Goal: Task Accomplishment & Management: Manage account settings

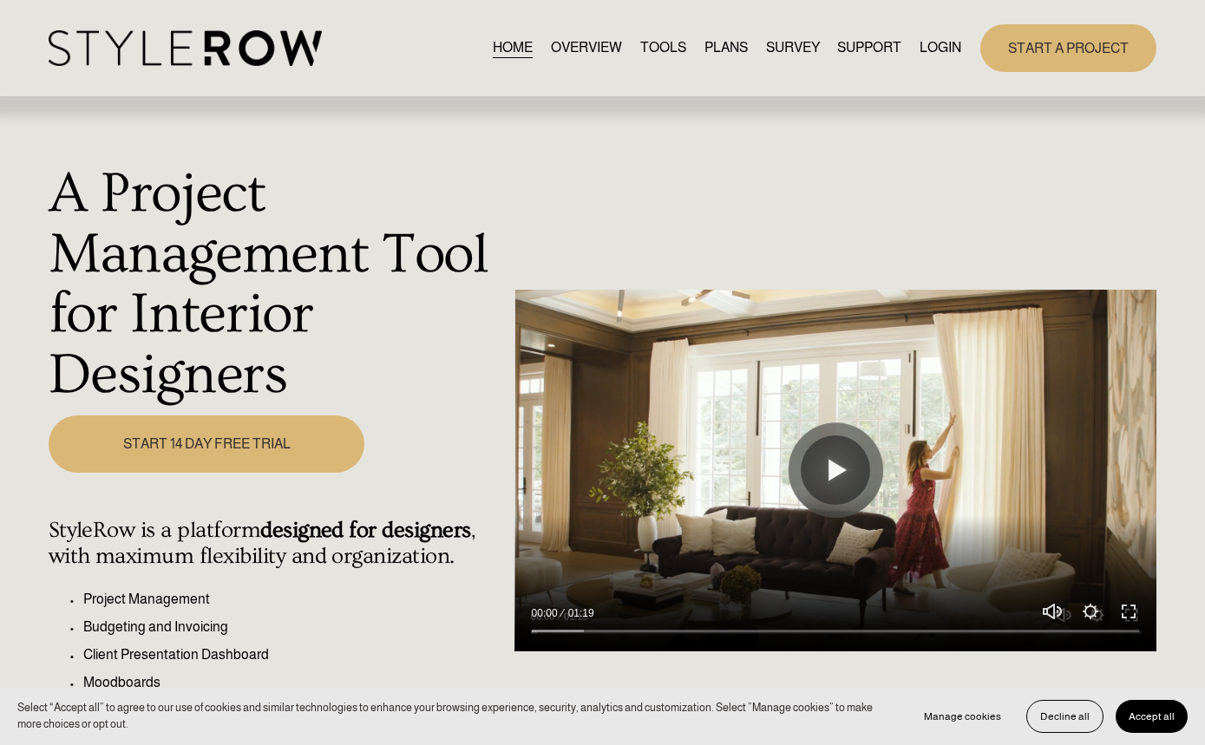
click at [955, 49] on link "LOGIN" at bounding box center [941, 47] width 42 height 23
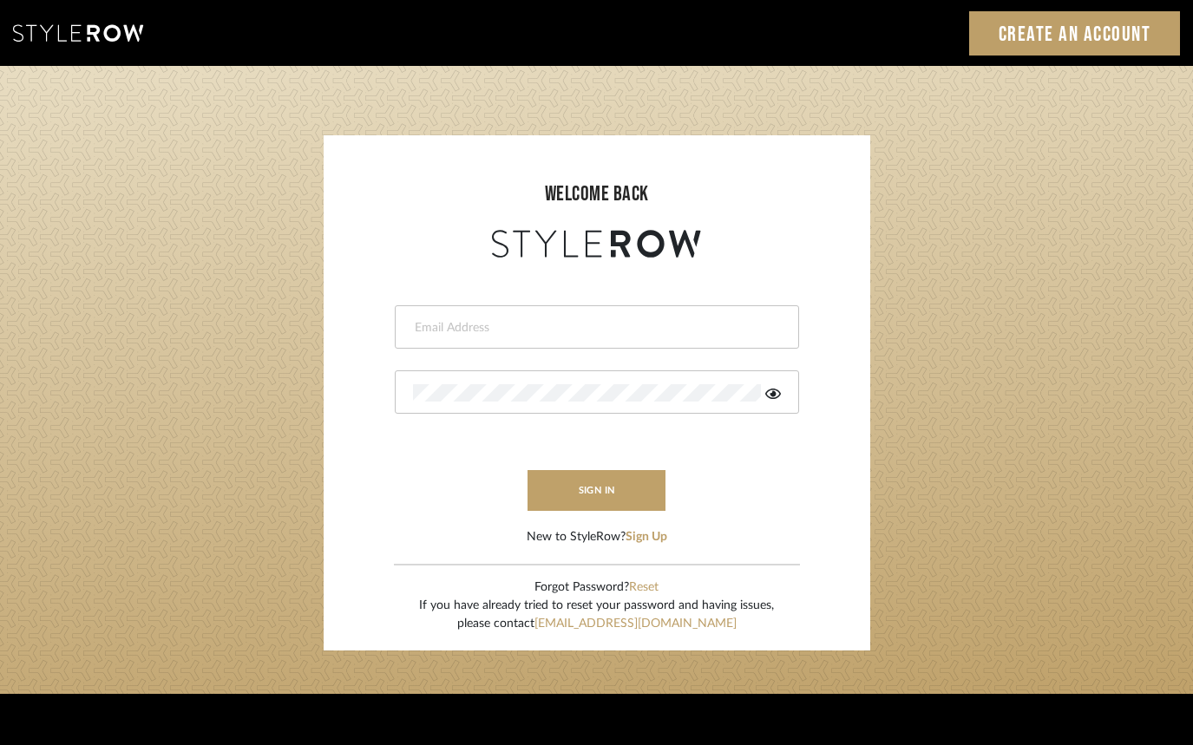
click at [654, 323] on input "email" at bounding box center [595, 327] width 364 height 17
type input "aaron@hahnsellestudio.com"
click at [601, 481] on button "sign in" at bounding box center [597, 490] width 139 height 41
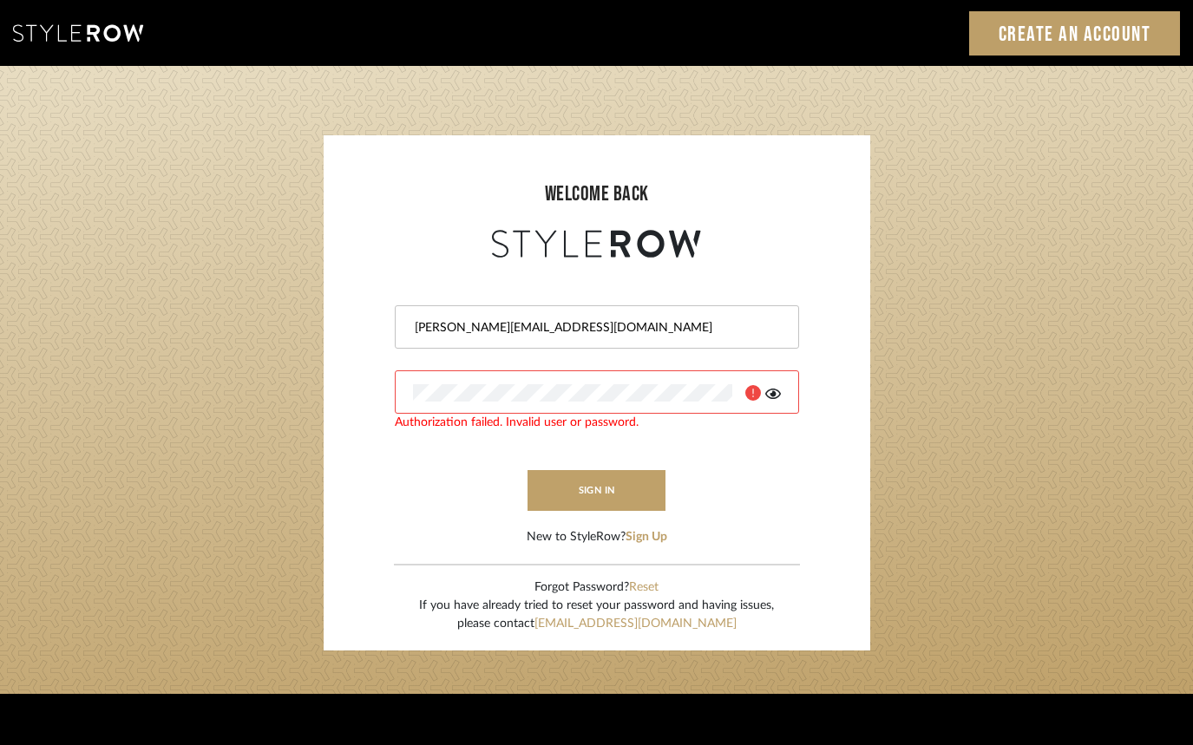
click at [773, 395] on icon at bounding box center [773, 394] width 16 height 10
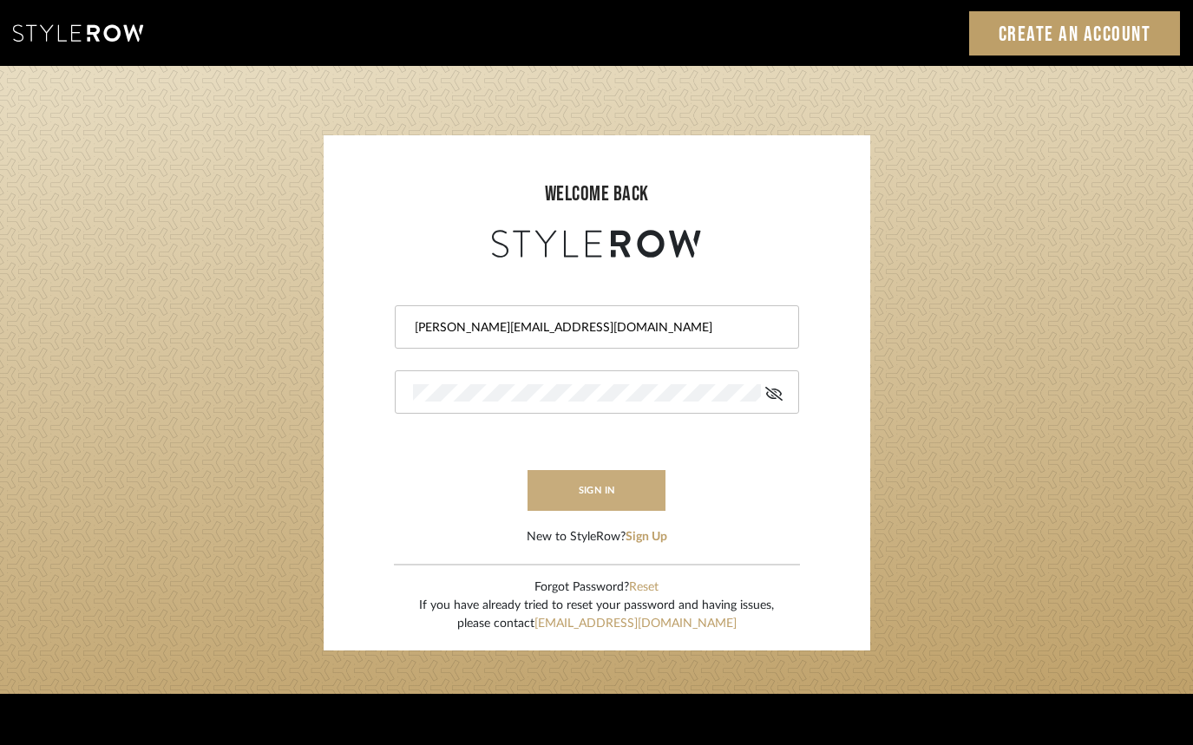
click at [582, 486] on button "sign in" at bounding box center [597, 490] width 139 height 41
click at [579, 498] on button "sign in" at bounding box center [597, 490] width 139 height 41
click at [573, 497] on button "sign in" at bounding box center [597, 490] width 139 height 41
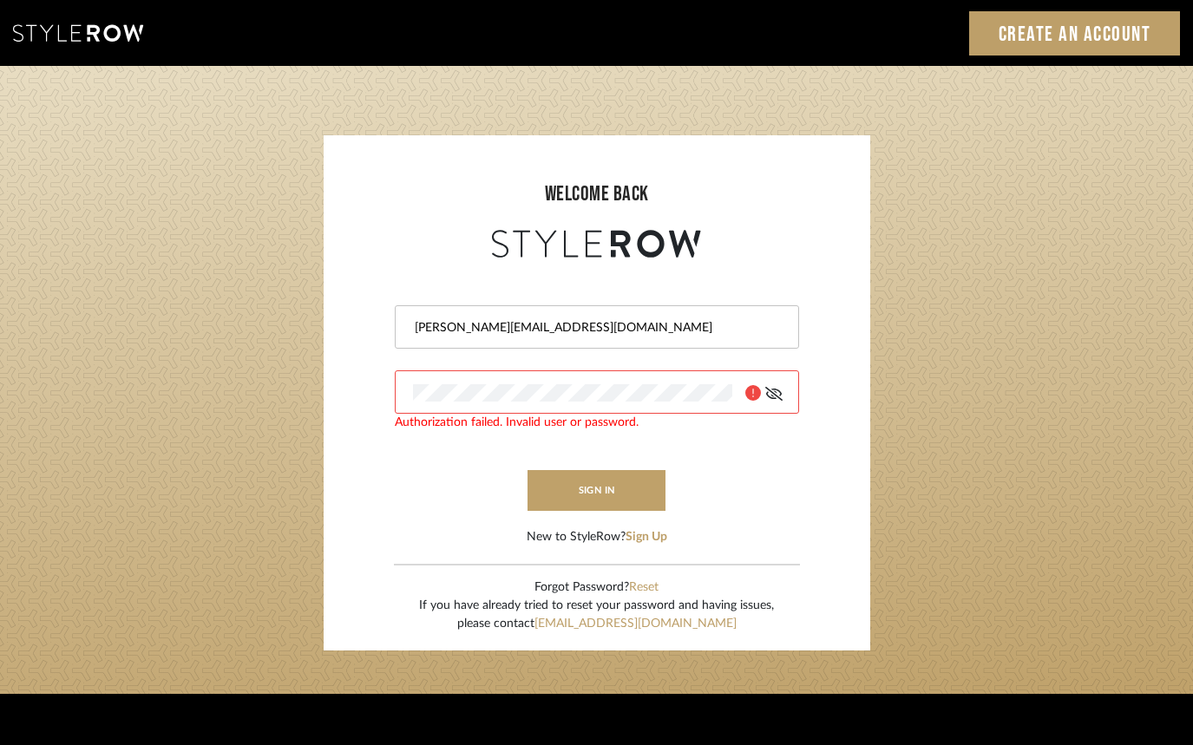
click at [968, 397] on login-page "welcome back aaron@hahnsellestudio.com Authorization failed. Invalid user or pa…" at bounding box center [596, 380] width 1193 height 628
click at [646, 587] on button "Reset" at bounding box center [644, 588] width 30 height 18
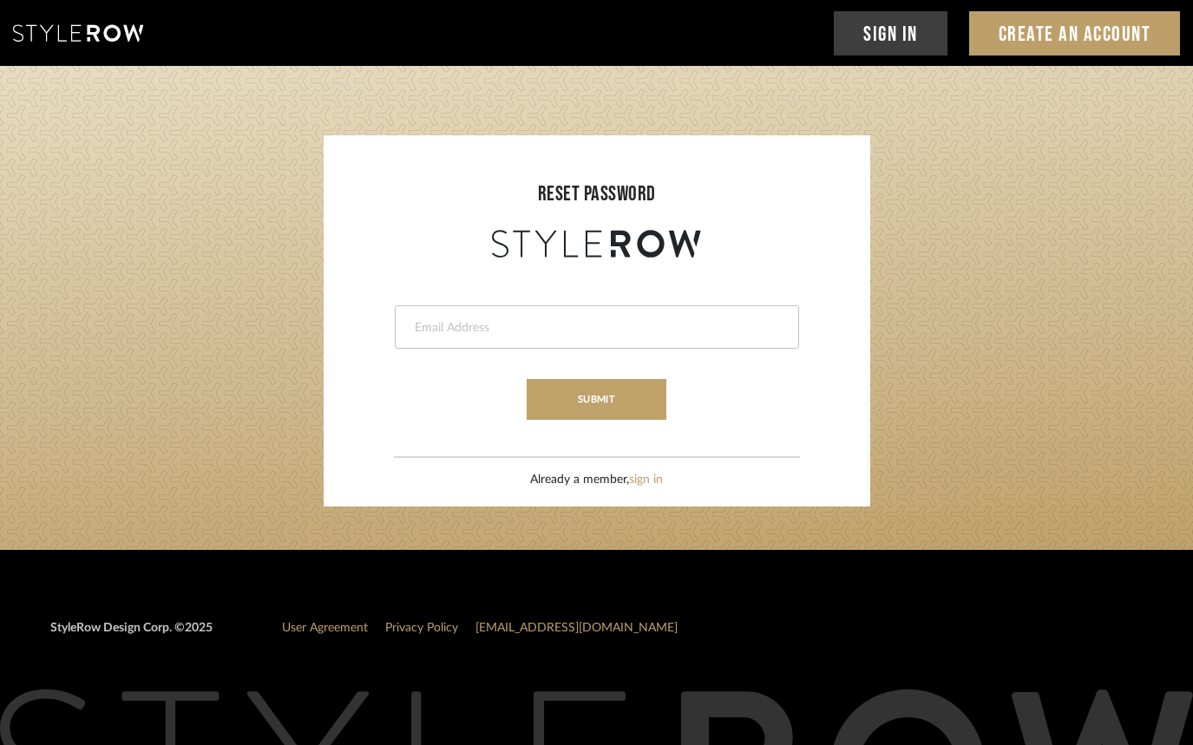
click at [466, 321] on input "email" at bounding box center [595, 327] width 364 height 17
type input "aaron@hahnsellestudio.com"
click at [599, 394] on button "submit" at bounding box center [597, 399] width 140 height 41
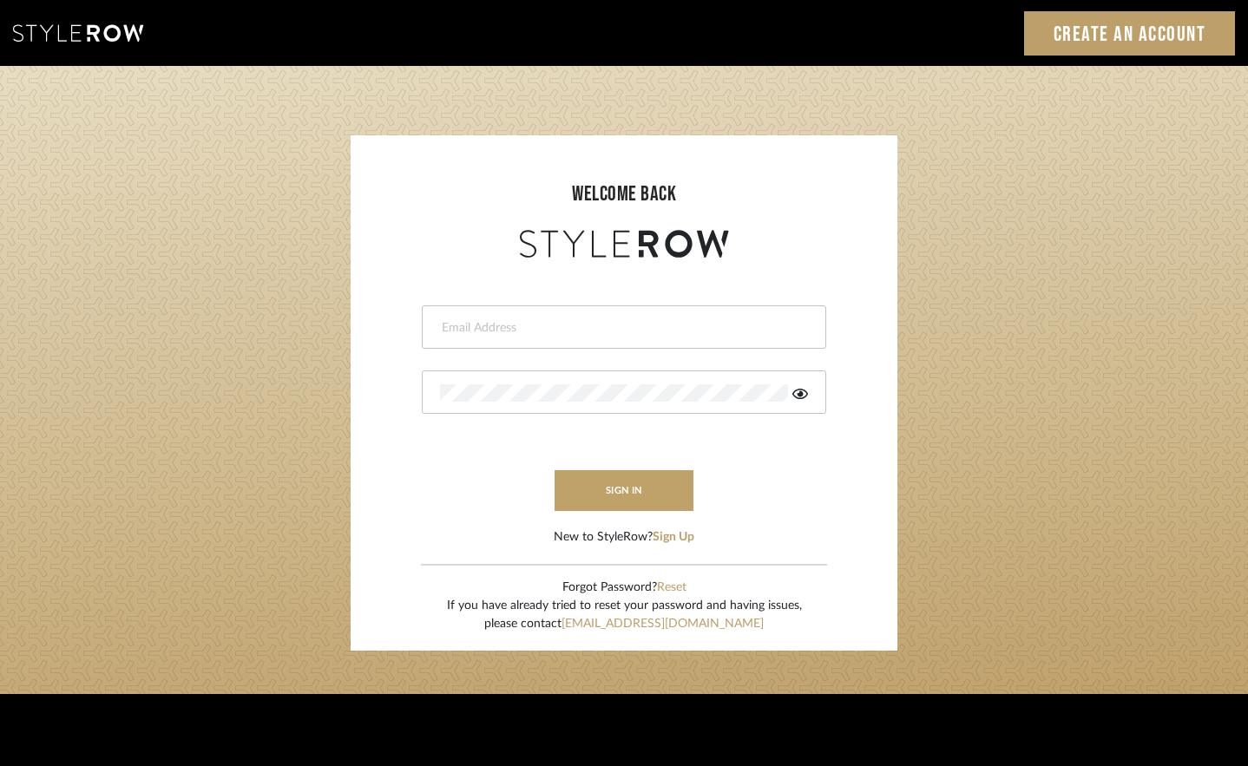
click at [672, 309] on div at bounding box center [624, 326] width 404 height 43
type input "aaron@hahnsellestudio.com"
click at [652, 502] on button "sign in" at bounding box center [624, 490] width 139 height 41
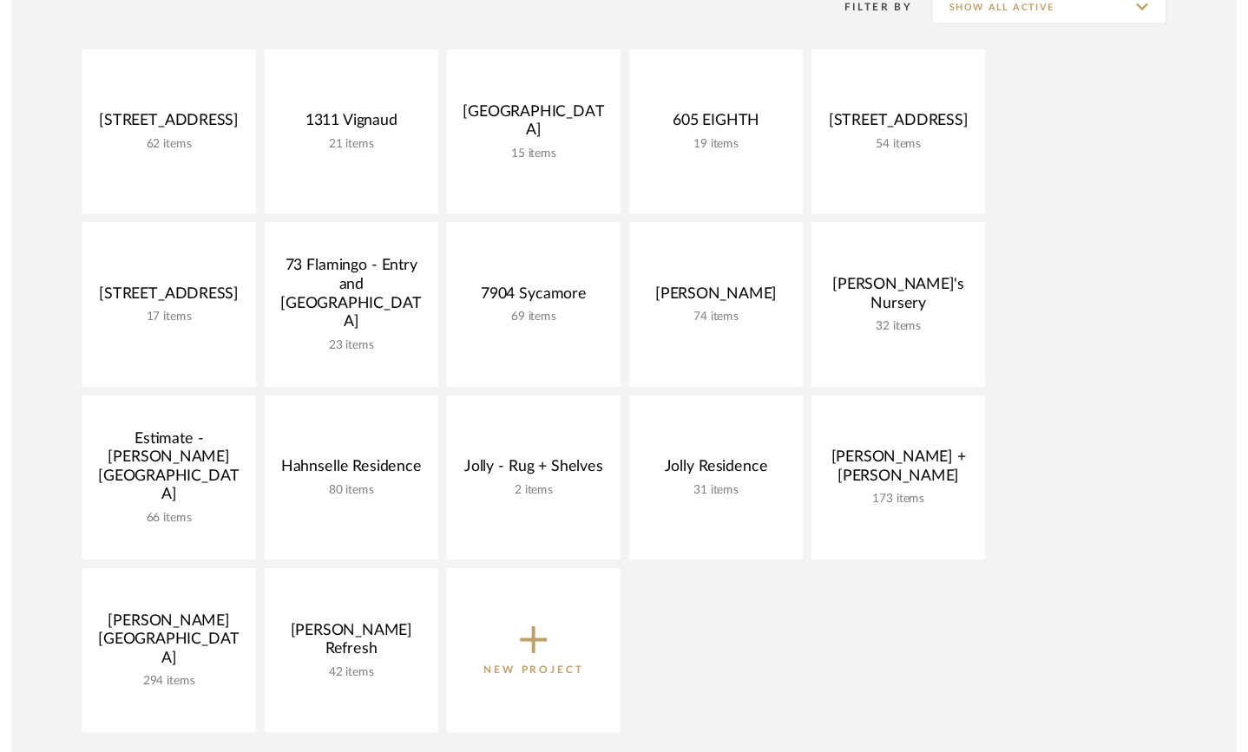
scroll to position [378, 0]
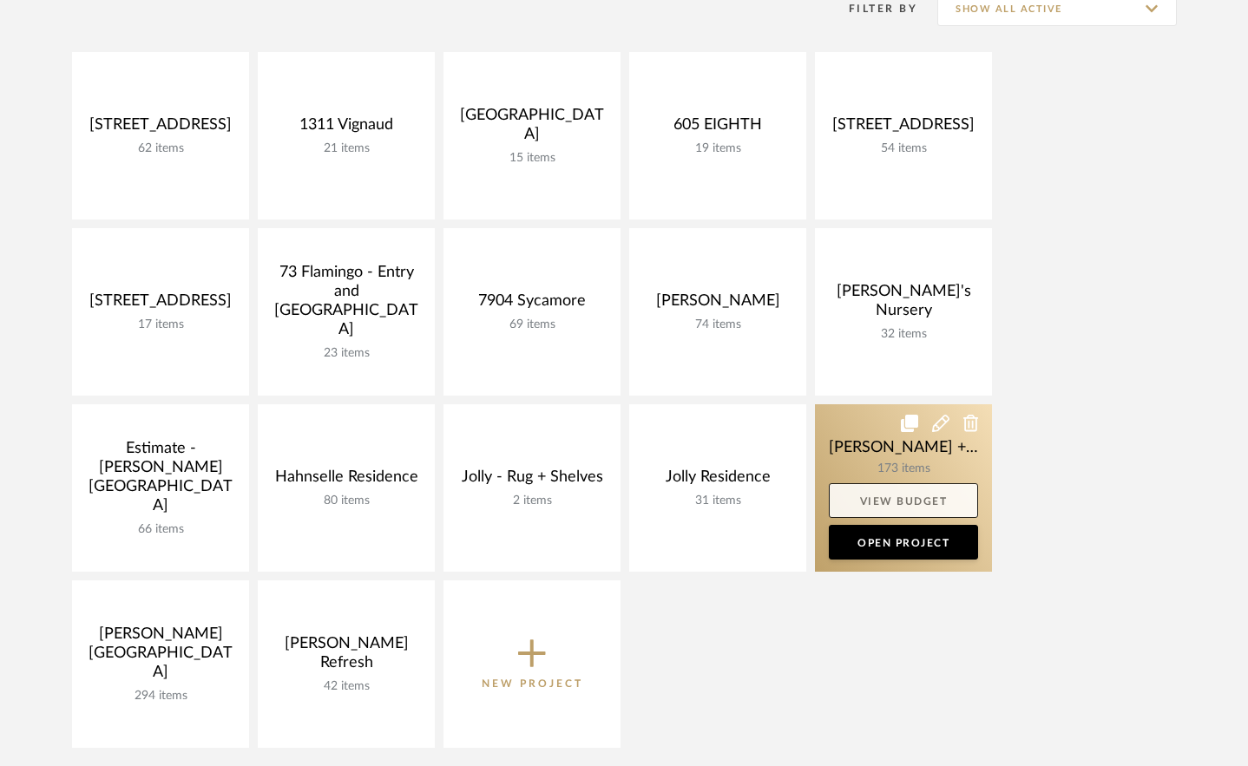
click at [898, 503] on link "View Budget" at bounding box center [903, 500] width 149 height 35
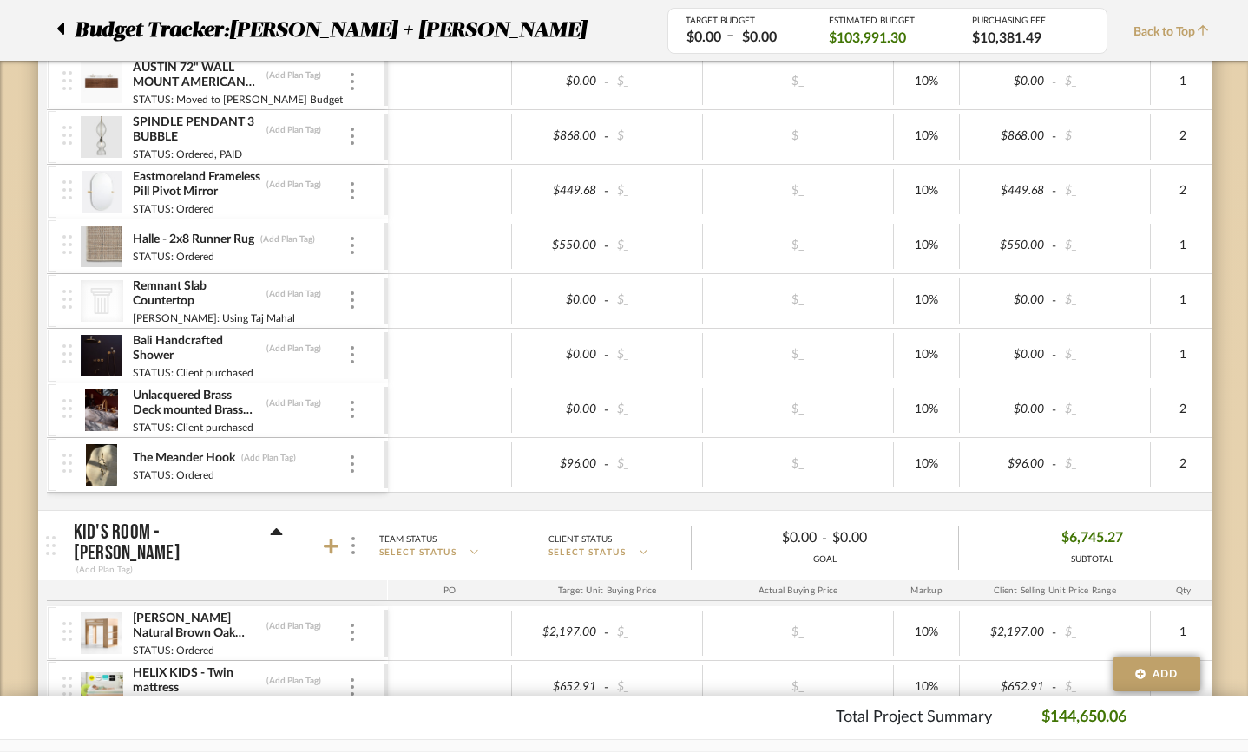
scroll to position [6129, 0]
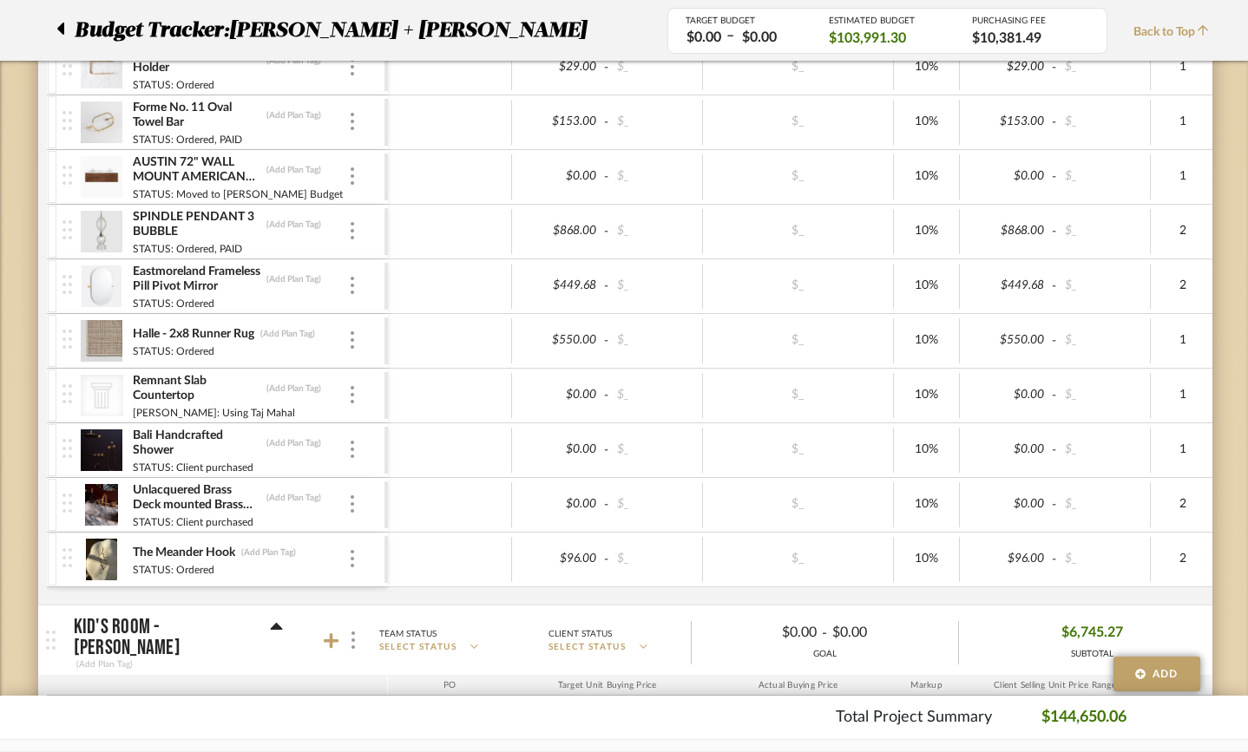
click at [81, 281] on img at bounding box center [102, 287] width 43 height 42
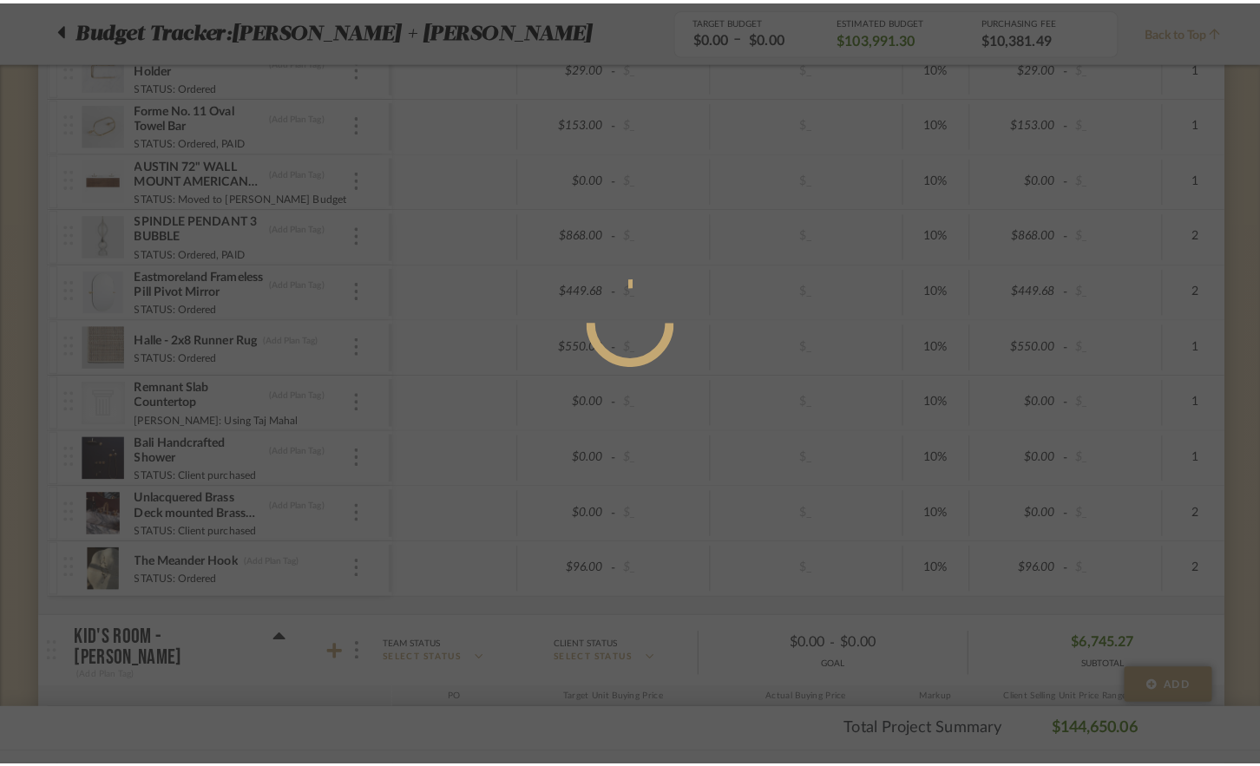
scroll to position [0, 0]
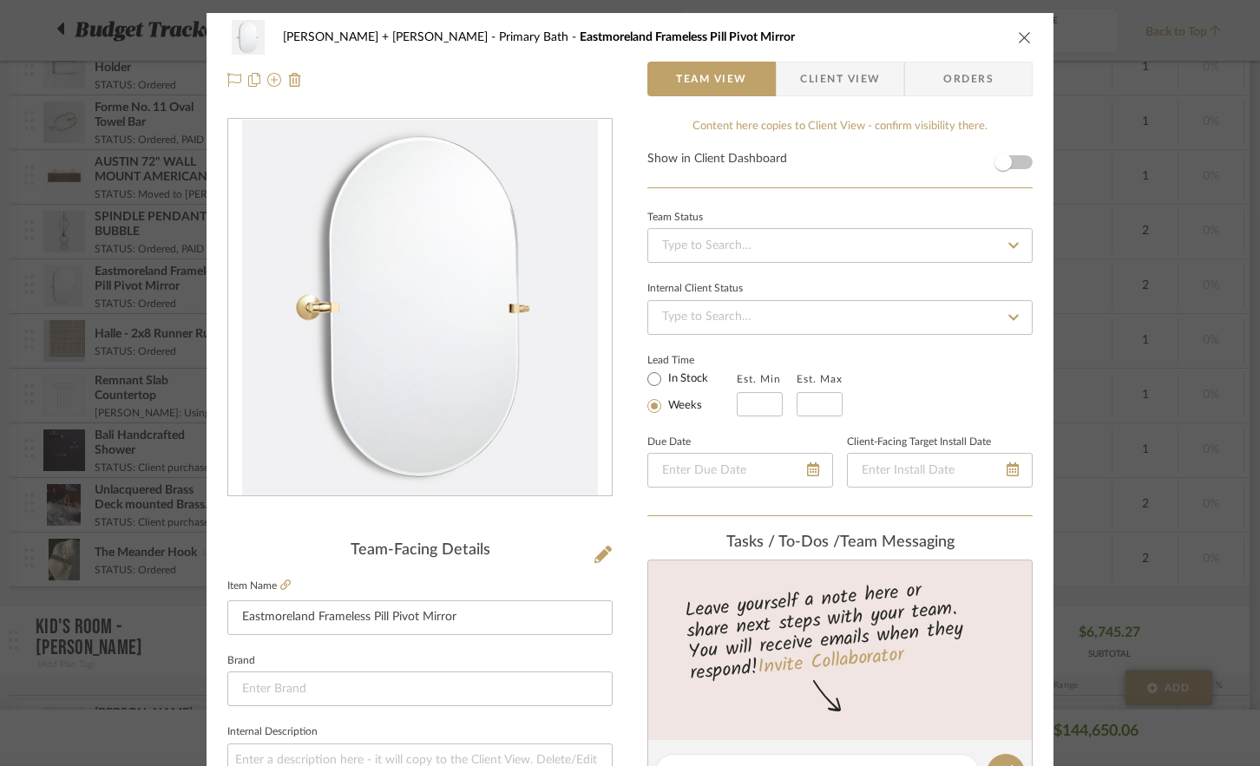
click at [827, 82] on span "Client View" at bounding box center [840, 79] width 80 height 35
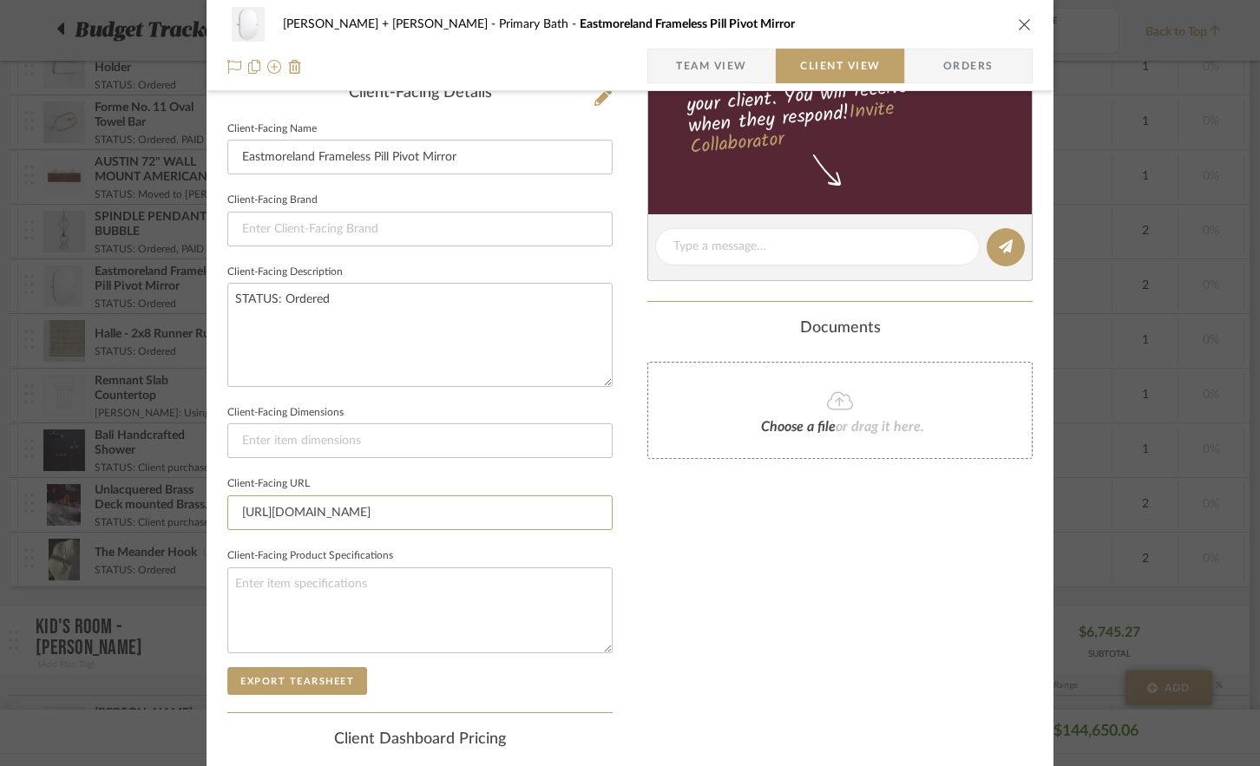
scroll to position [0, 1721]
drag, startPoint x: 233, startPoint y: 512, endPoint x: 673, endPoint y: 520, distance: 440.0
click at [673, 520] on div "Josh + Margo Primary Bath Eastmoreland Frameless Pill Pivot Mirror Team View Cl…" at bounding box center [630, 264] width 847 height 1416
